Goal: Task Accomplishment & Management: Use online tool/utility

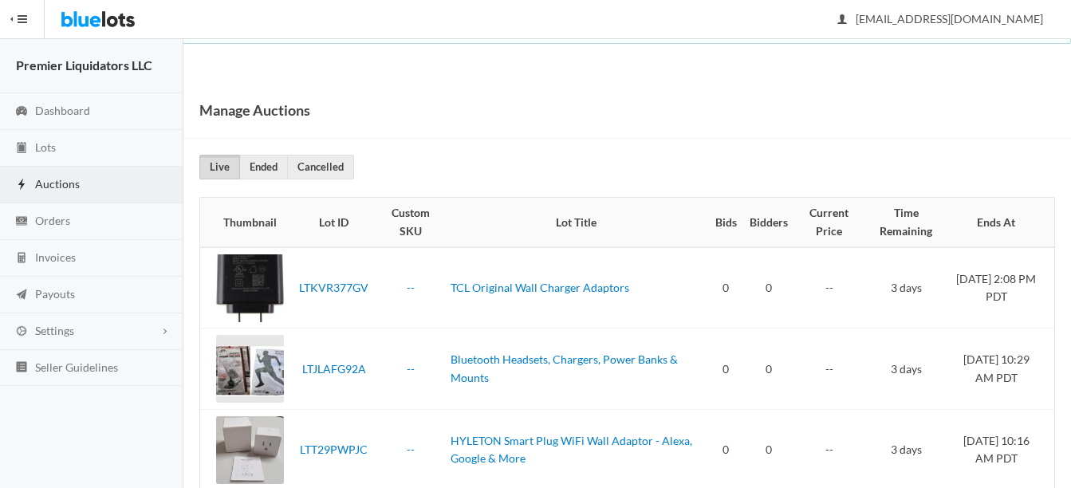
drag, startPoint x: 47, startPoint y: 183, endPoint x: 55, endPoint y: 186, distance: 8.3
click at [47, 183] on span "Auctions" at bounding box center [57, 184] width 45 height 14
click at [45, 149] on span "Lots" at bounding box center [45, 147] width 21 height 14
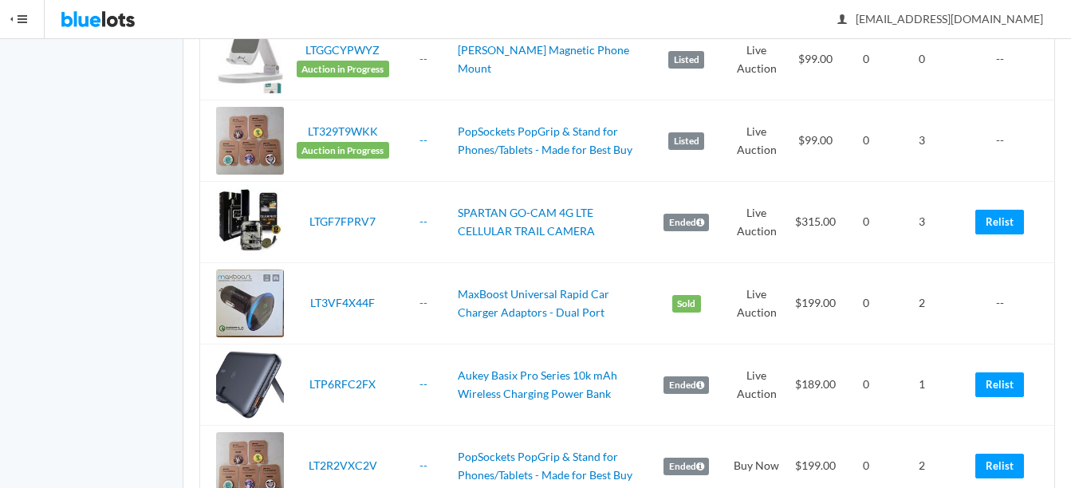
scroll to position [1276, 0]
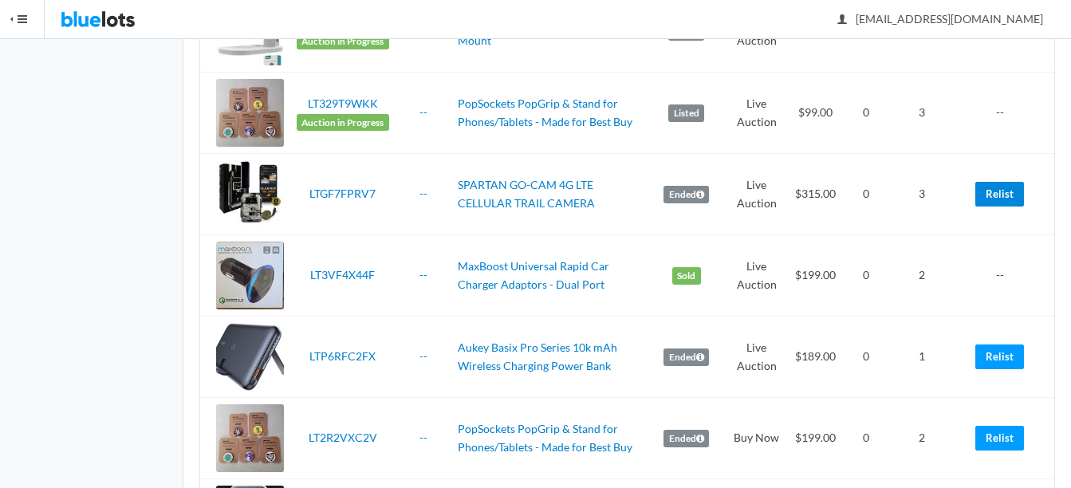
click at [1008, 191] on link "Relist" at bounding box center [999, 194] width 49 height 25
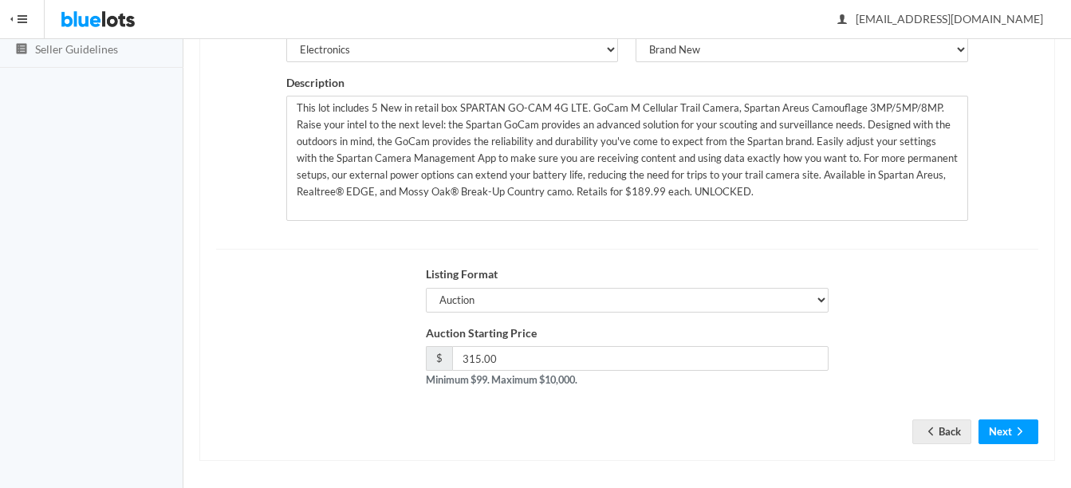
scroll to position [319, 0]
click at [1013, 431] on icon "arrow forward" at bounding box center [1020, 430] width 16 height 13
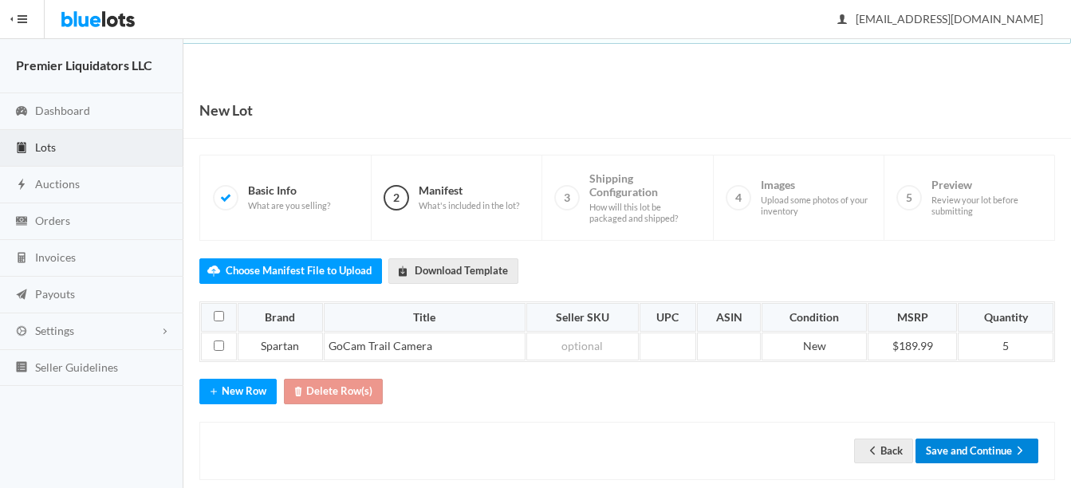
click at [974, 450] on button "Save and Continue" at bounding box center [976, 451] width 123 height 25
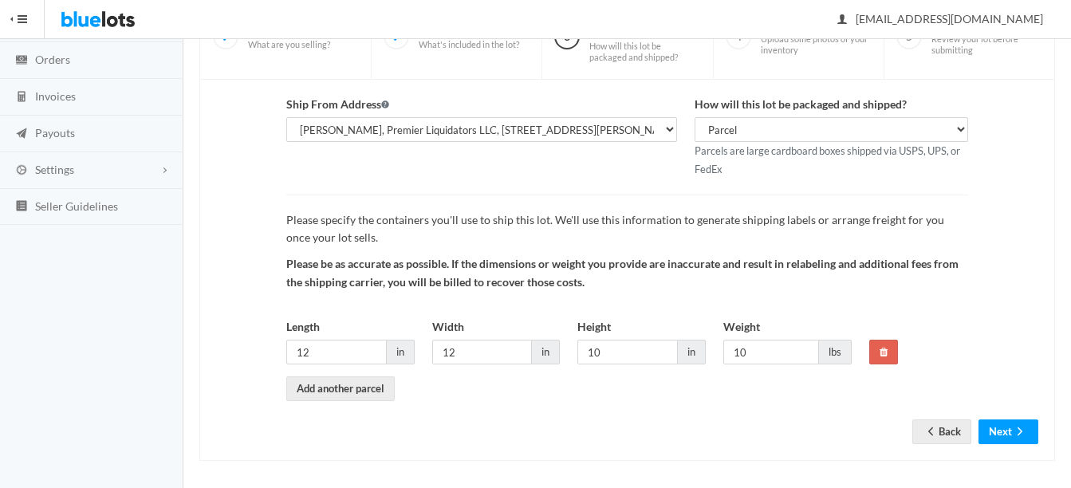
scroll to position [167, 0]
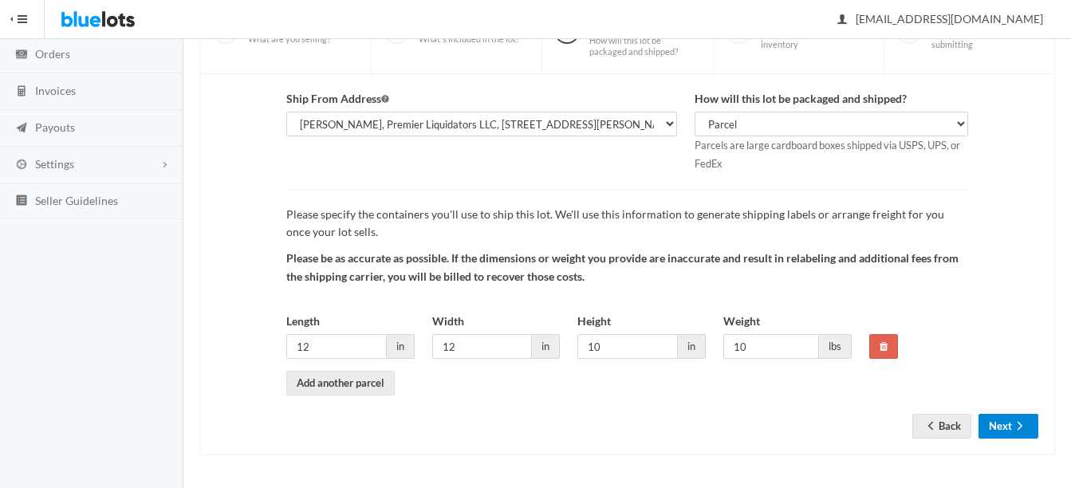
click at [1007, 421] on button "Next" at bounding box center [1008, 426] width 60 height 25
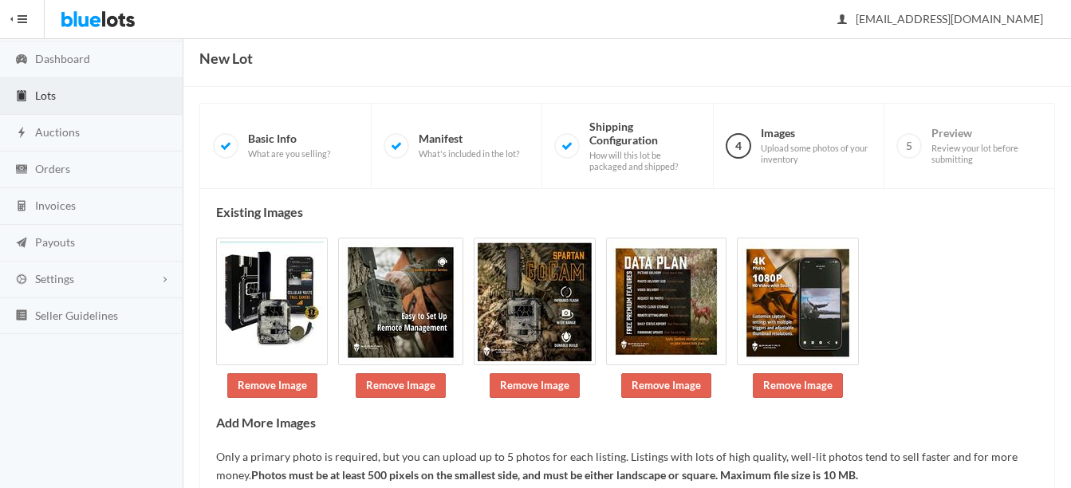
scroll to position [167, 0]
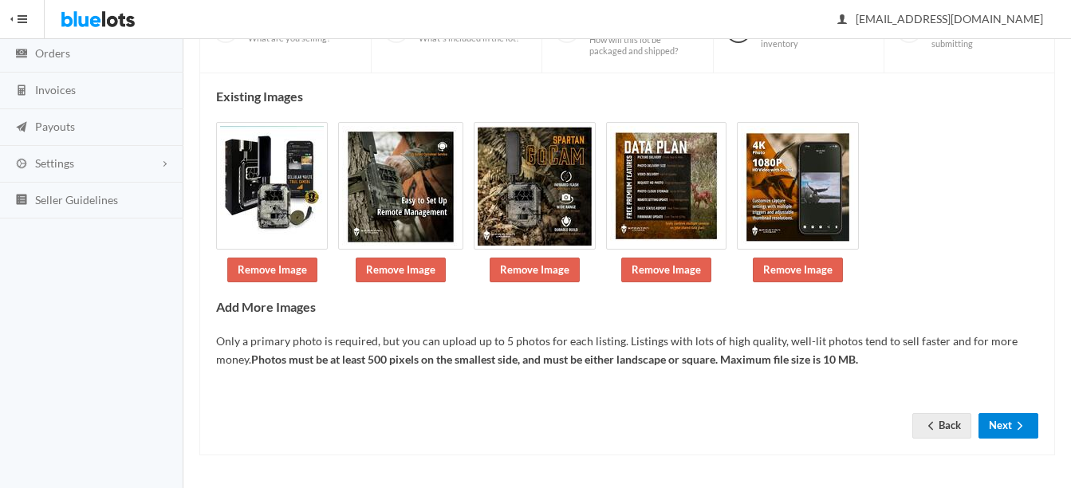
click at [1003, 423] on button "Next" at bounding box center [1008, 425] width 60 height 25
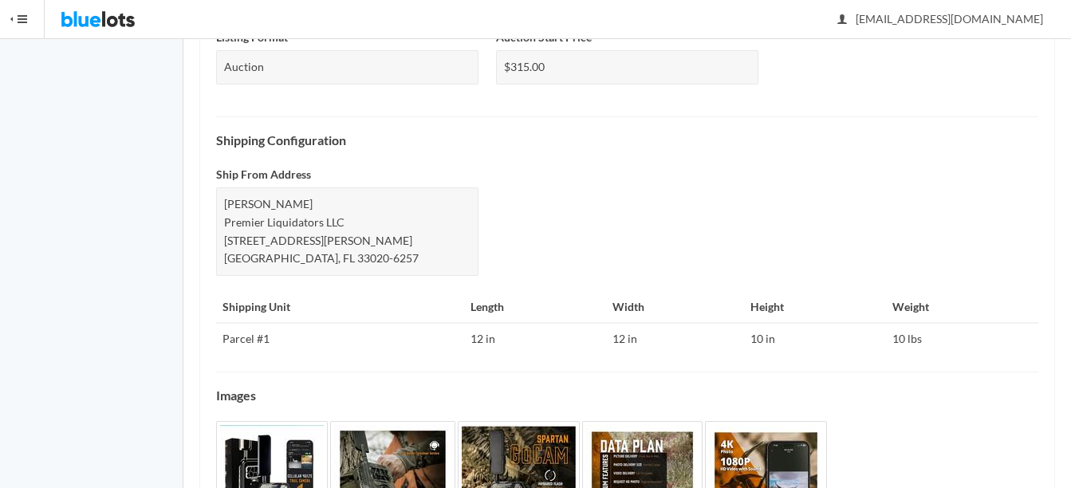
scroll to position [776, 0]
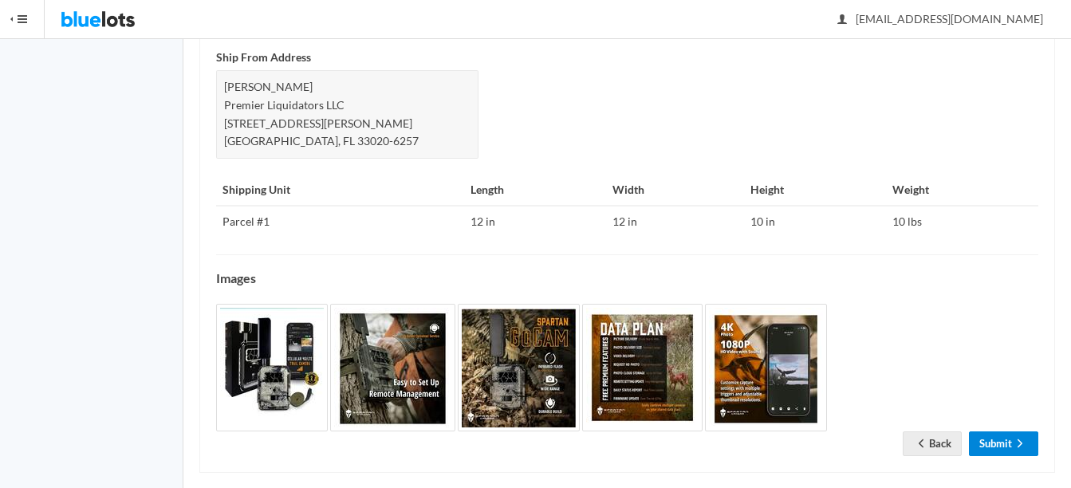
click at [994, 431] on link "Submit" at bounding box center [1003, 443] width 69 height 25
